Goal: Task Accomplishment & Management: Manage account settings

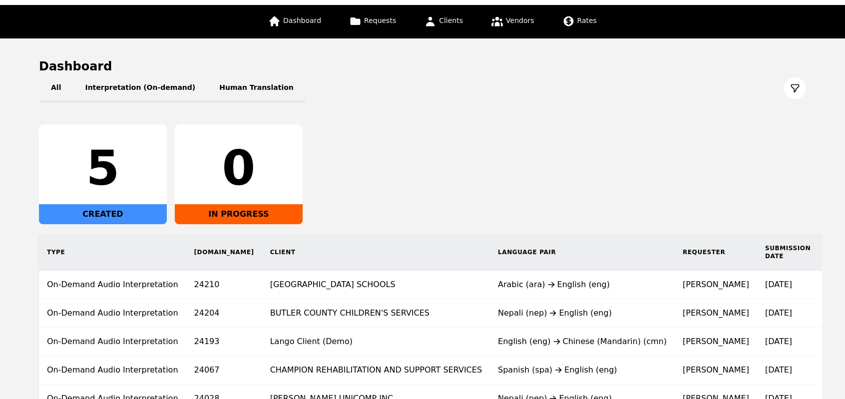
scroll to position [32, 0]
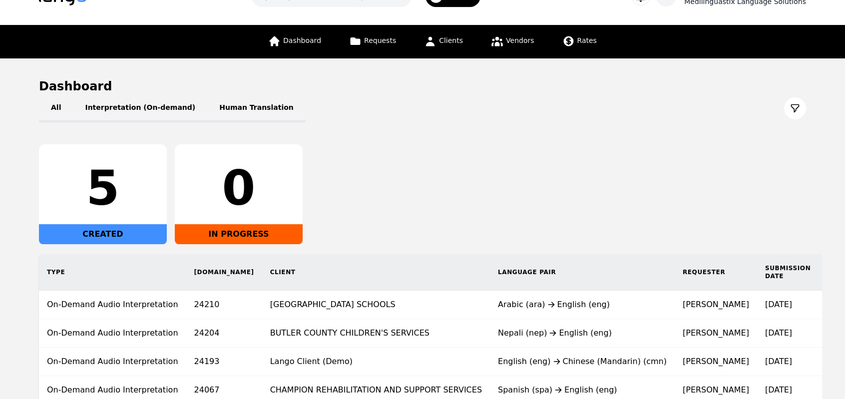
click at [736, 1] on div "Medilinguastix Language Solutions" at bounding box center [745, 2] width 122 height 10
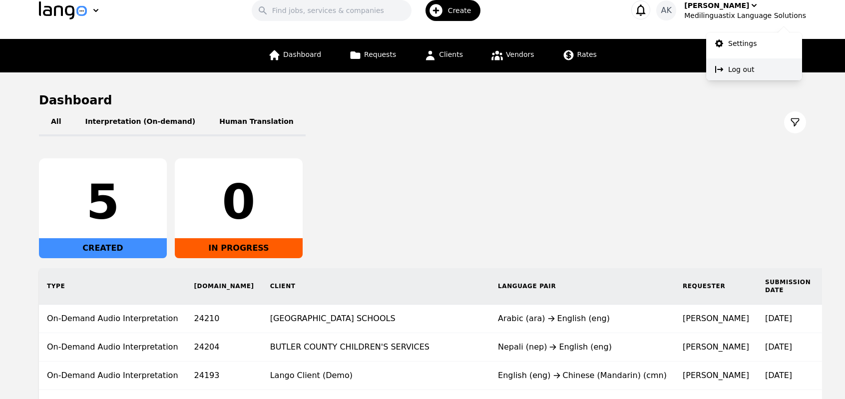
click at [738, 70] on p "Log out" at bounding box center [741, 69] width 26 height 10
